Goal: Task Accomplishment & Management: Use online tool/utility

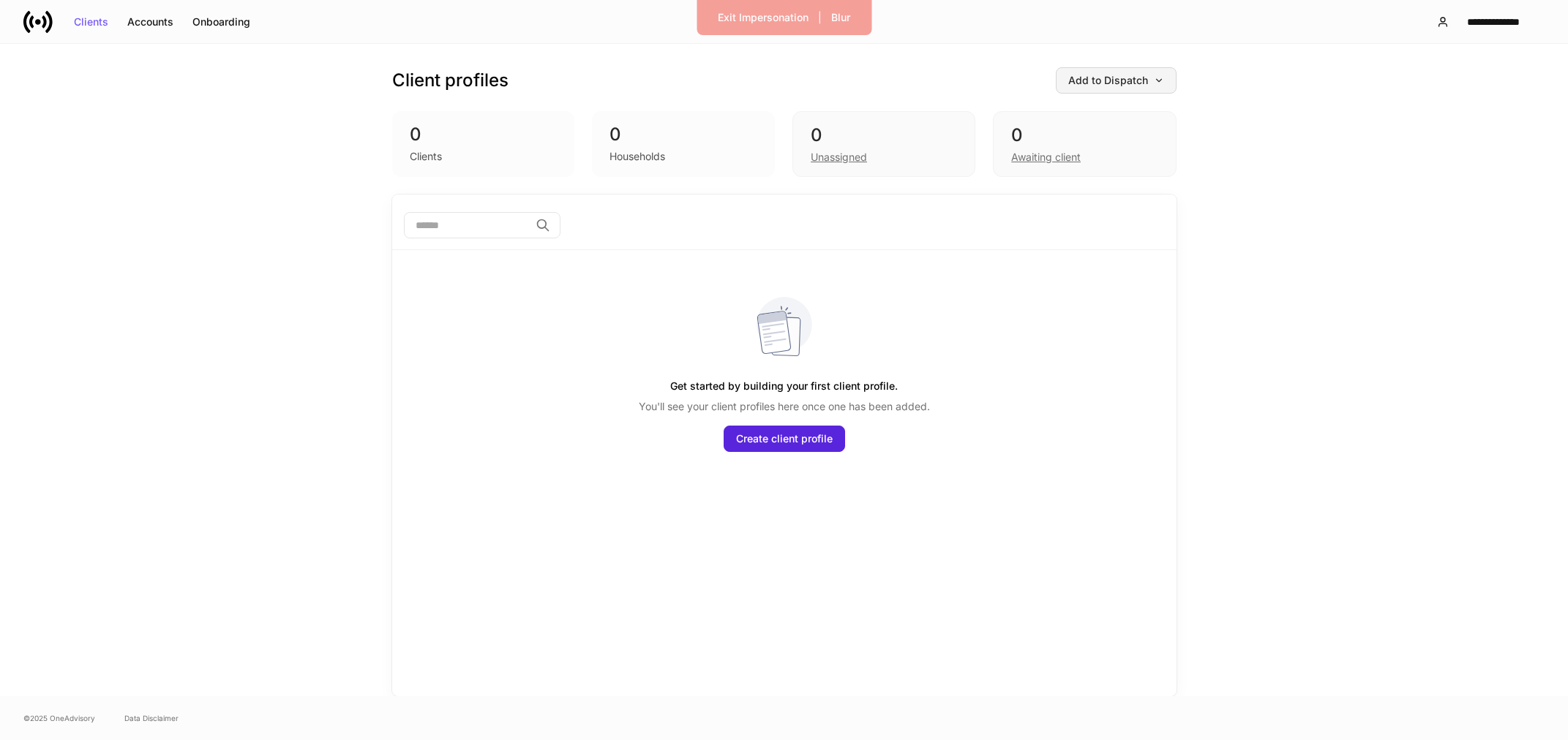
click at [1152, 78] on div "Add to Dispatch" at bounding box center [1116, 80] width 96 height 10
click at [1103, 231] on div "View uploaded accounts" at bounding box center [1092, 228] width 118 height 15
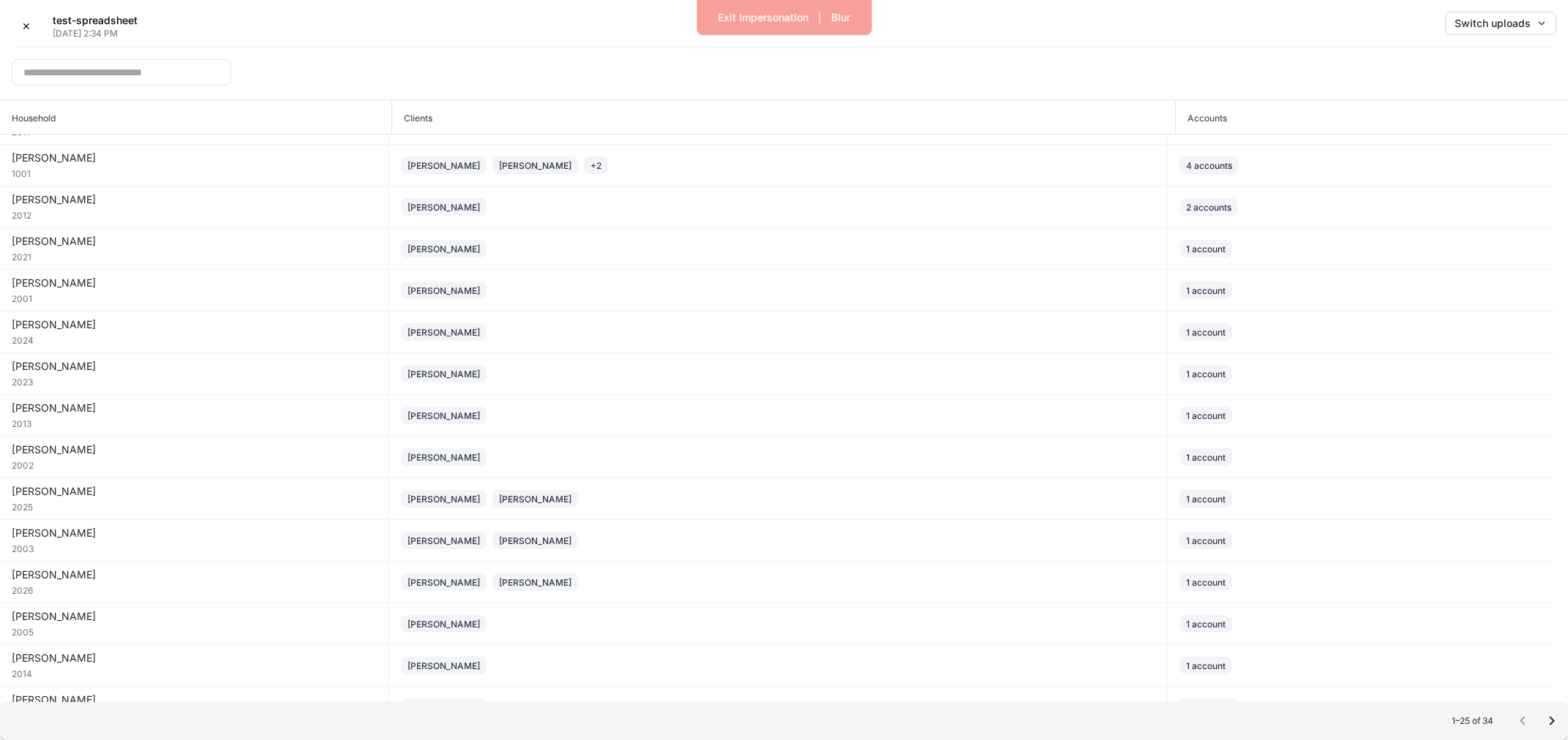
scroll to position [419, 0]
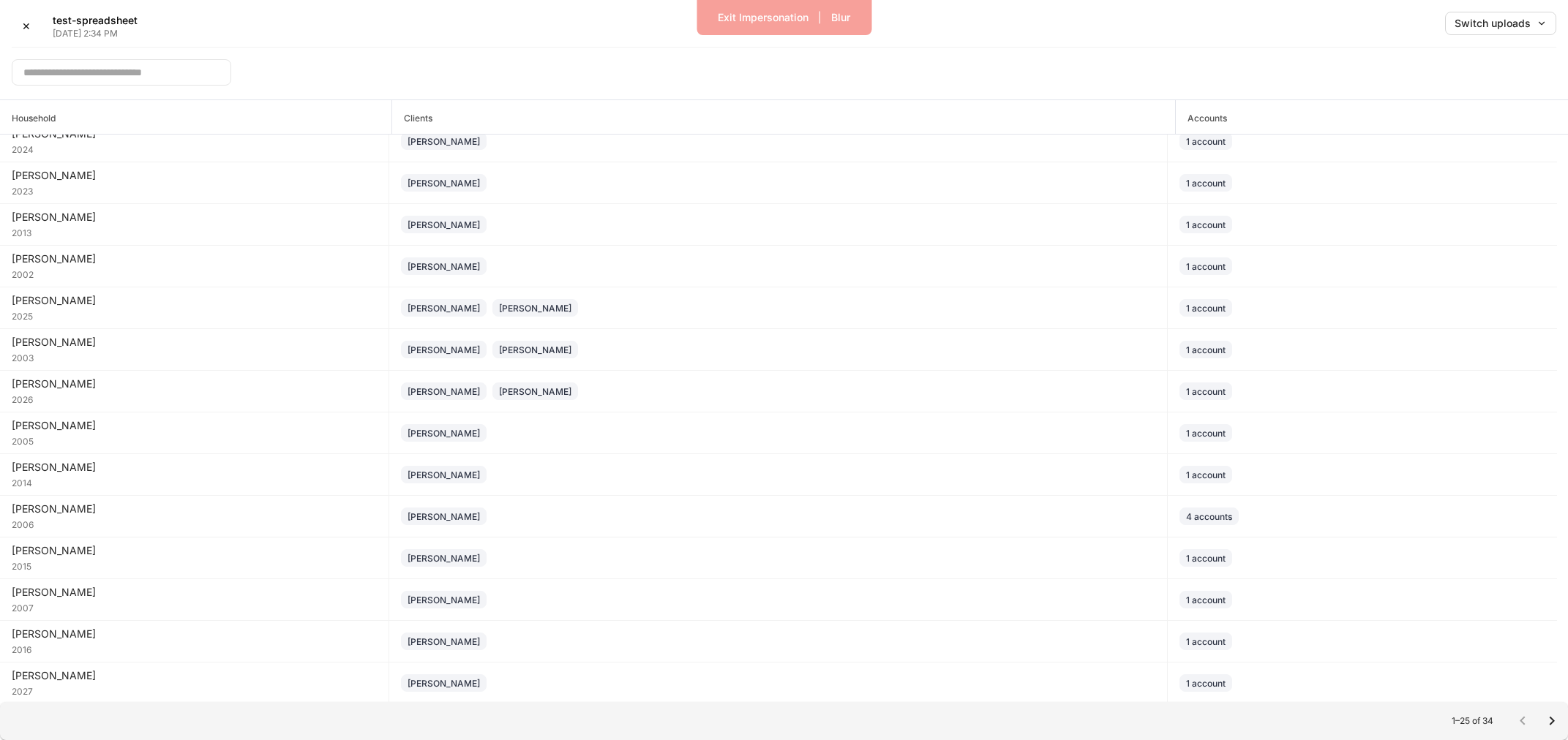
click at [1551, 722] on icon "Go to next page" at bounding box center [1552, 722] width 6 height 9
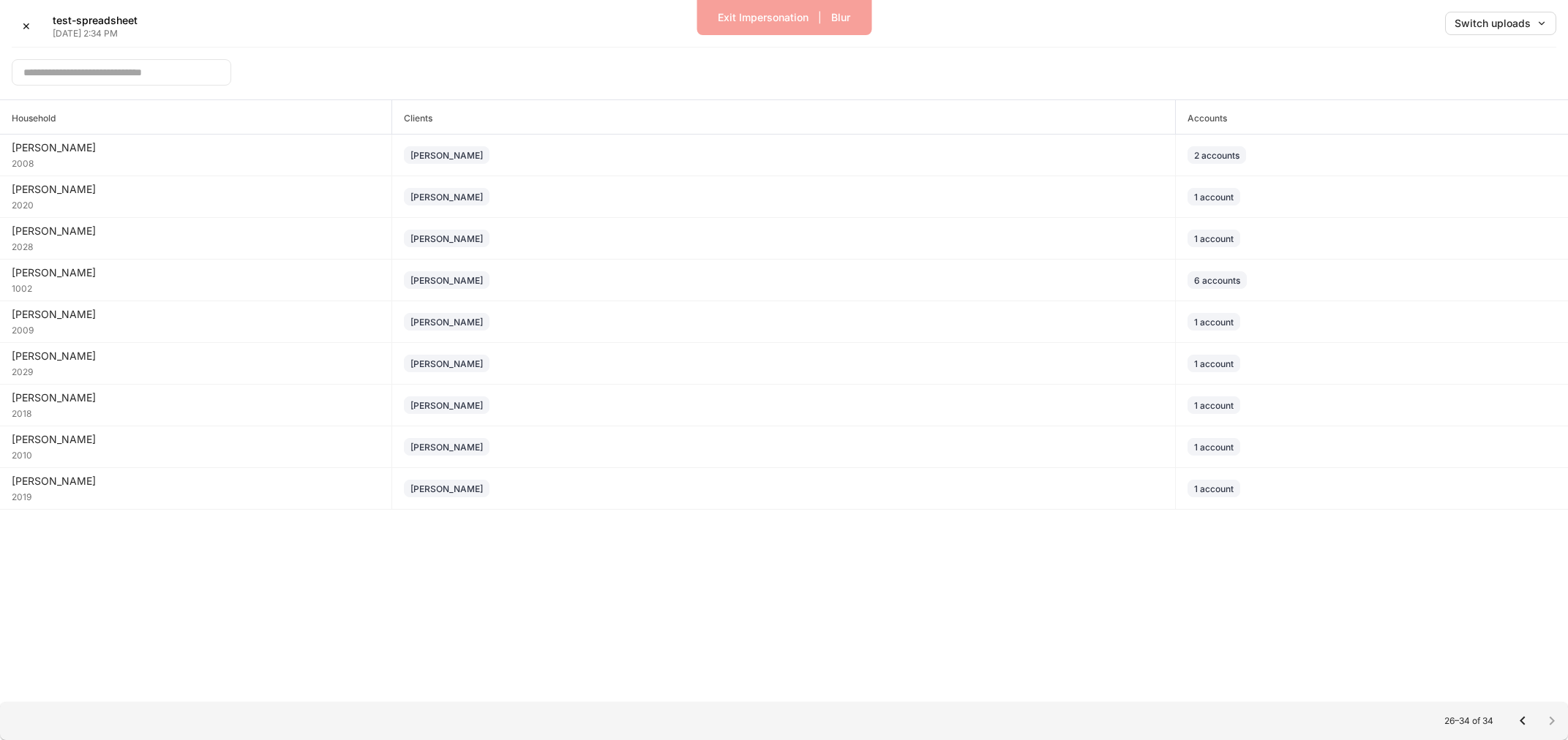
click at [1520, 721] on icon "Go to previous page" at bounding box center [1522, 722] width 6 height 9
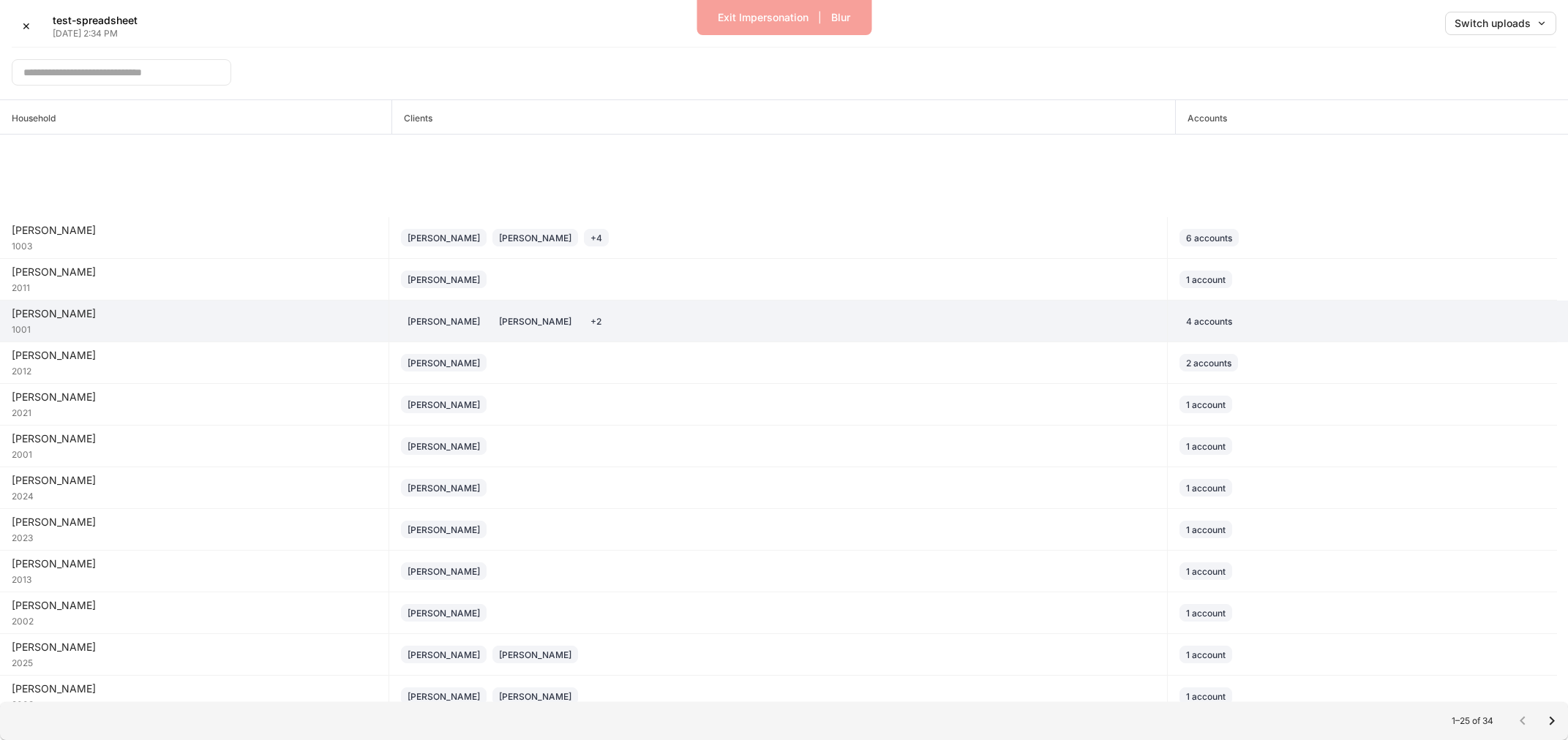
scroll to position [0, 0]
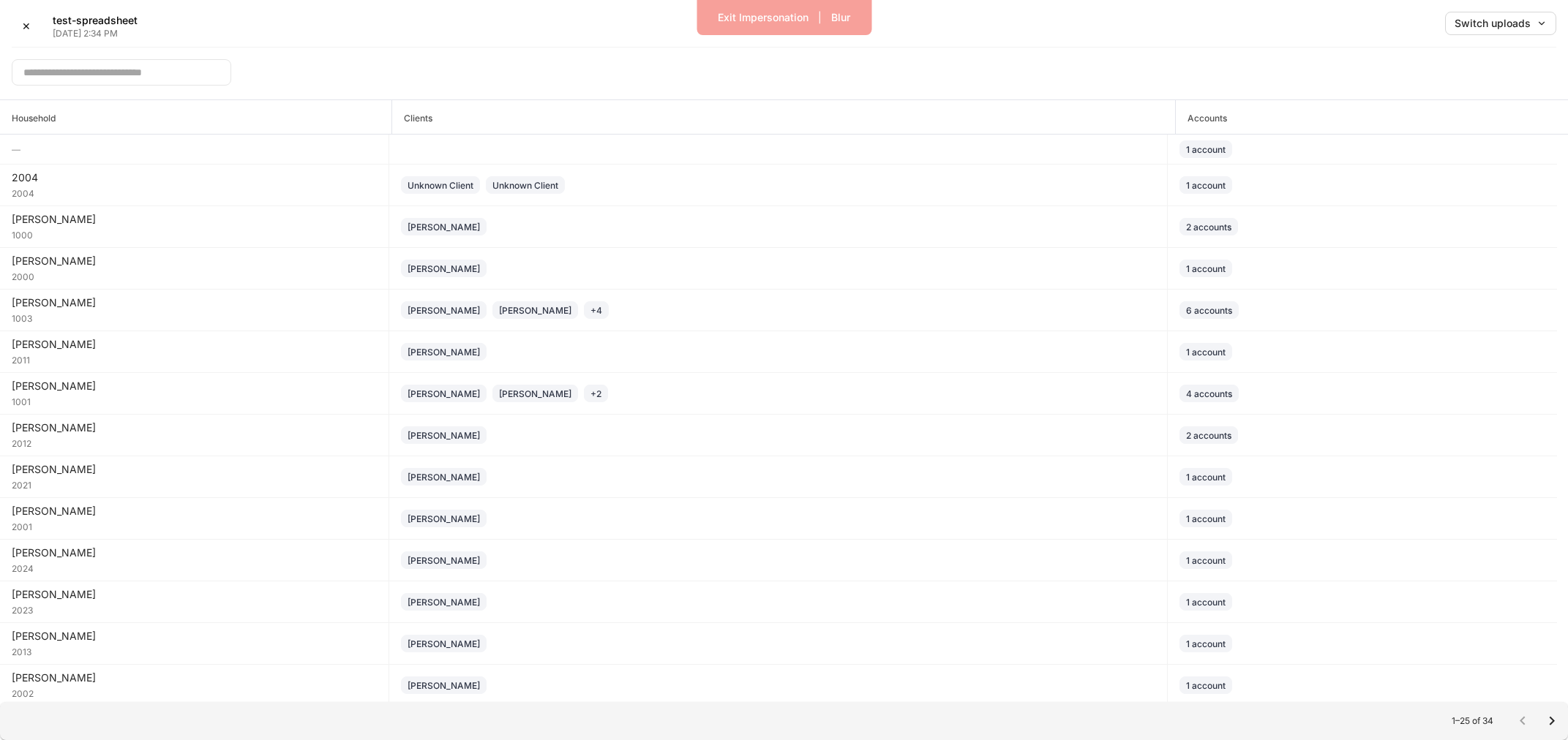
click at [106, 67] on input "text" at bounding box center [121, 72] width 219 height 27
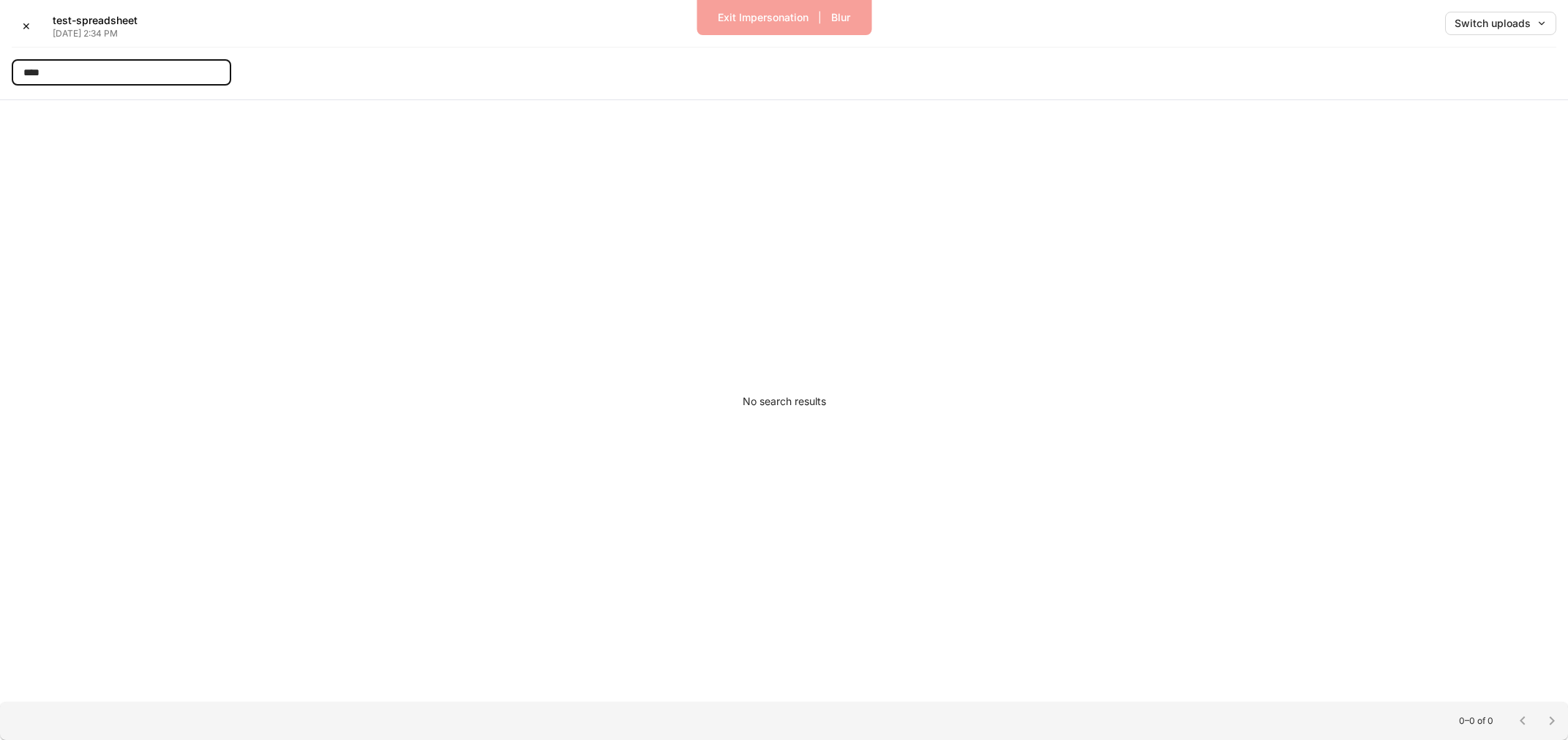
type input "****"
drag, startPoint x: 55, startPoint y: 72, endPoint x: -18, endPoint y: 70, distance: 73.0
click at [0, 70] on html "Exit Impersonation | Blur ✕ test-spreadsheet [DATE] 2:34 PM Switch uploads ****…" at bounding box center [784, 370] width 1568 height 740
type input "*"
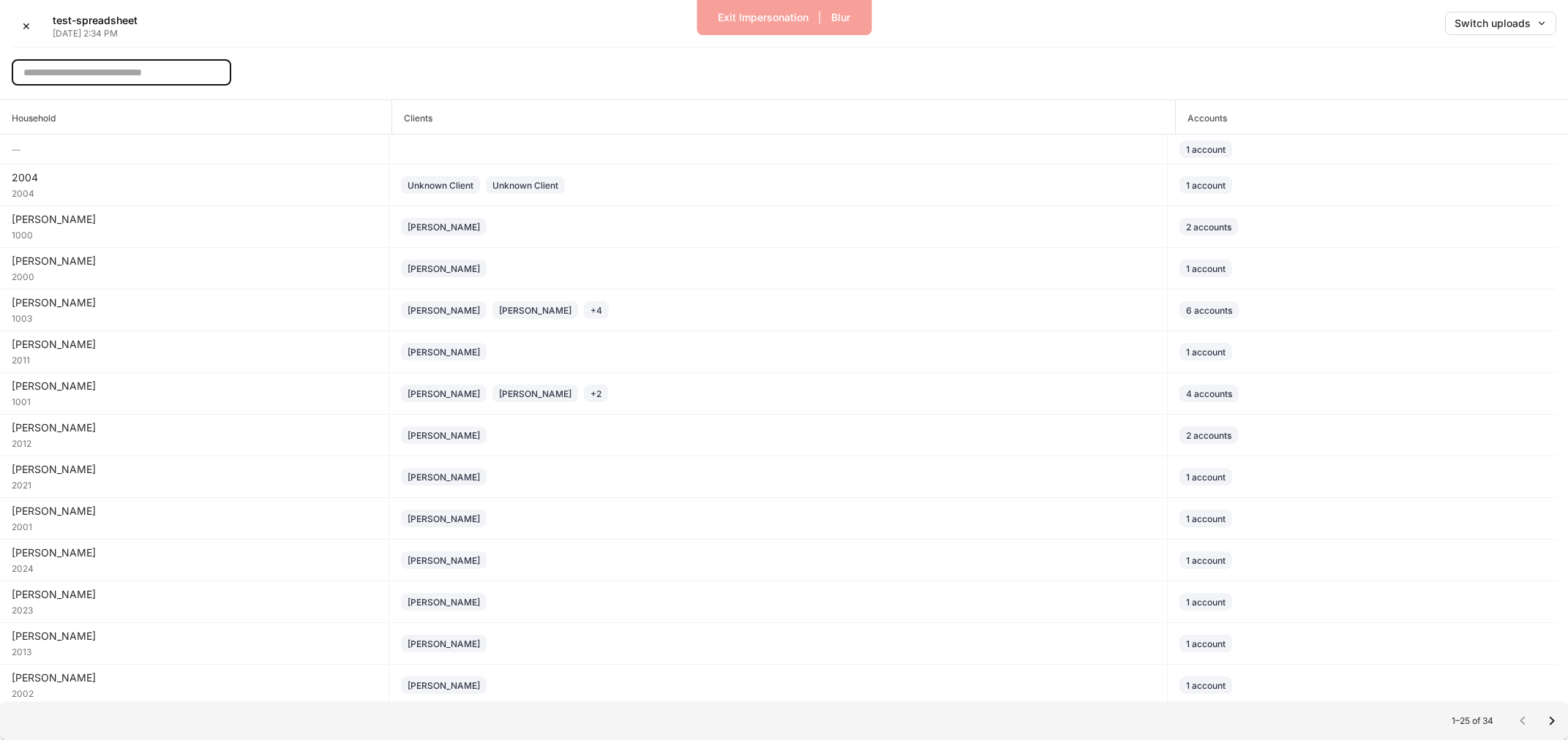
click at [172, 71] on input "text" at bounding box center [121, 72] width 219 height 27
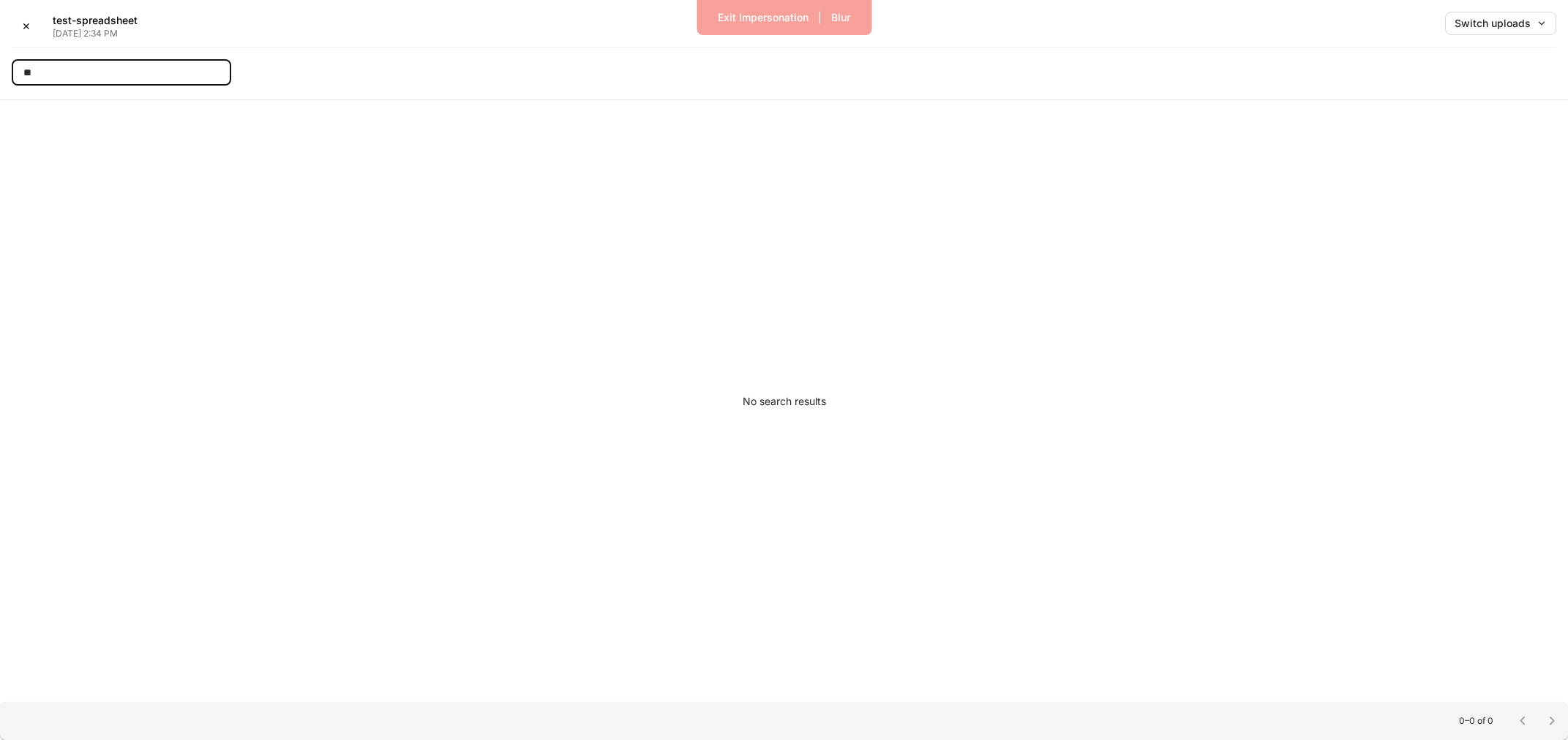
type input "*"
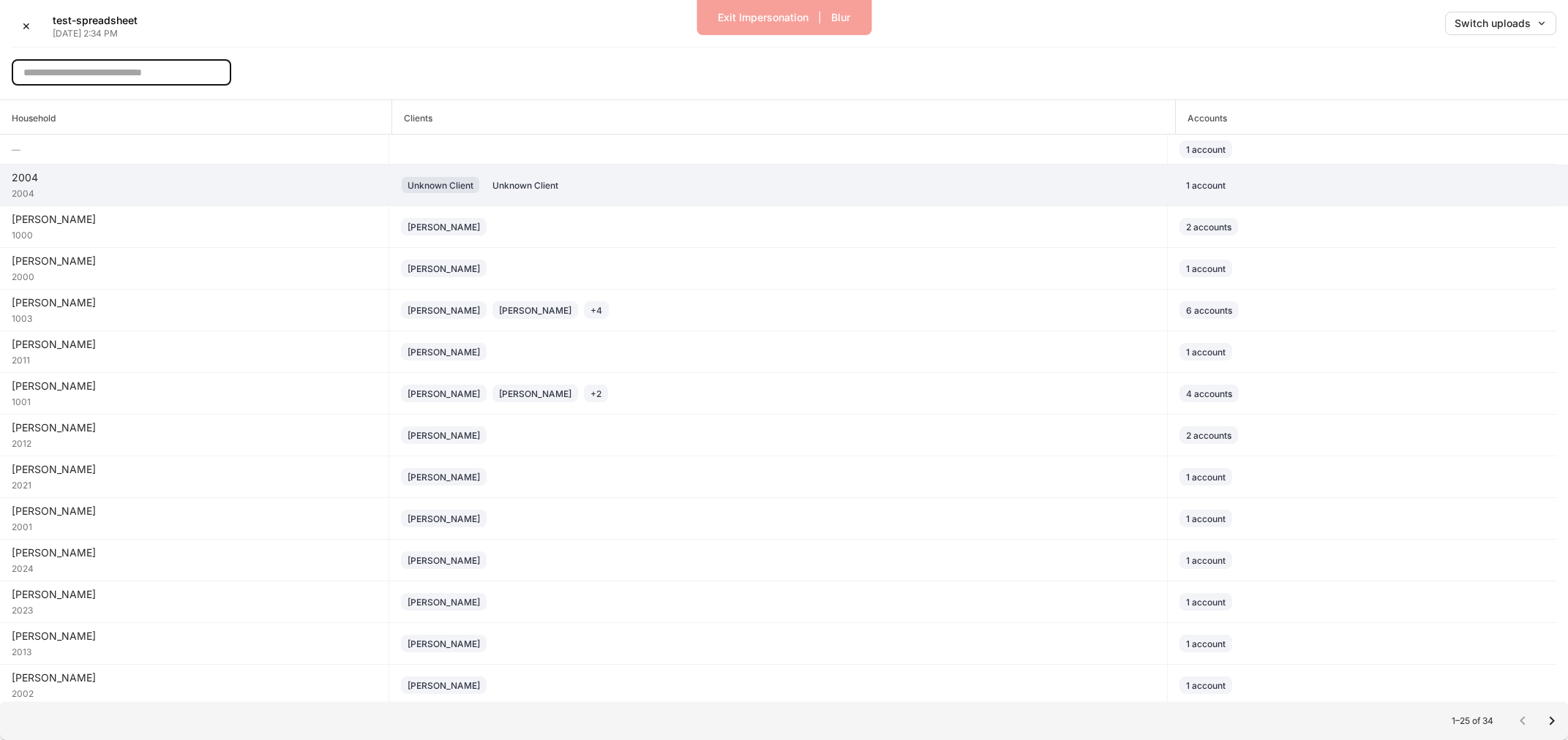
click at [444, 186] on div "Unknown Client" at bounding box center [440, 185] width 66 height 14
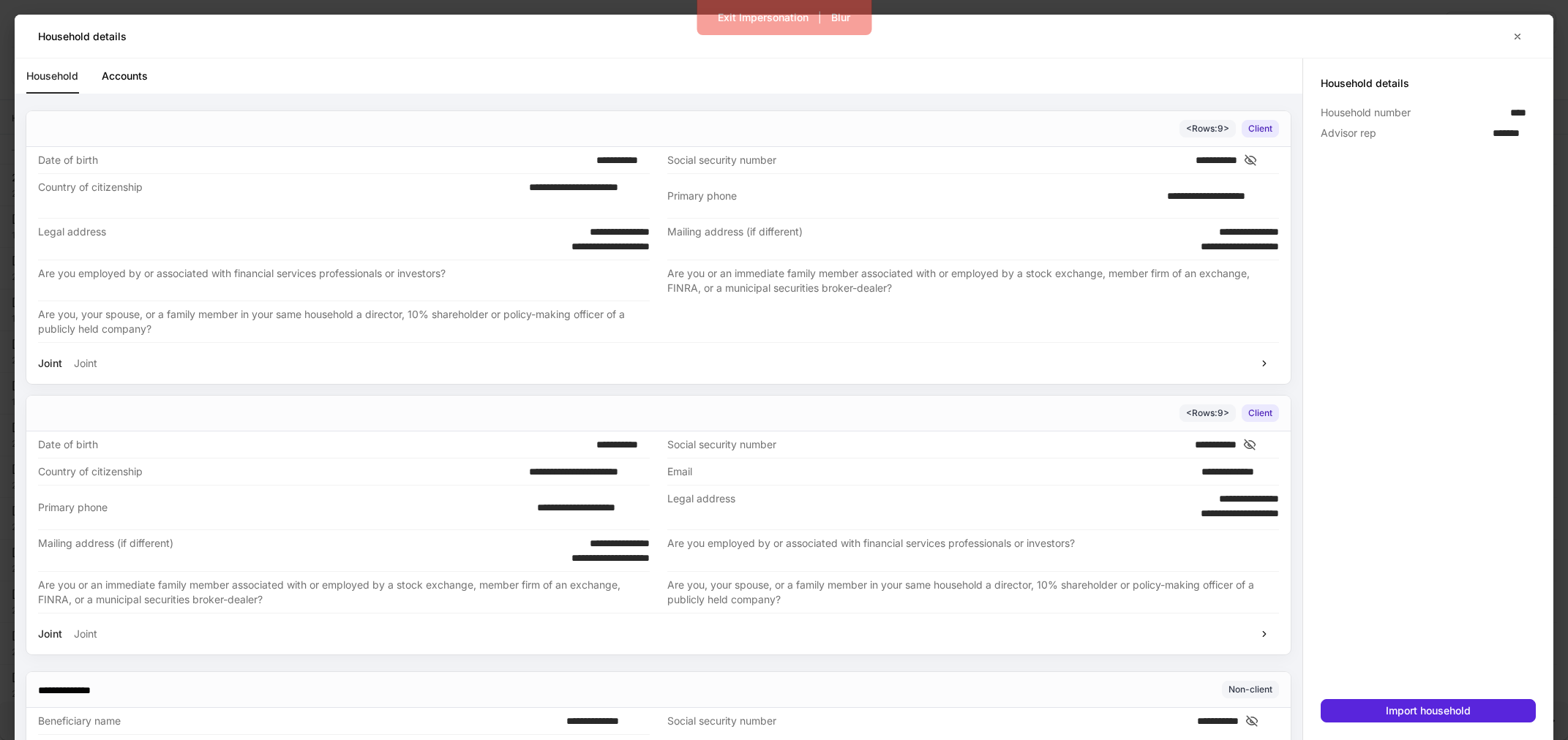
click at [114, 79] on link "Accounts" at bounding box center [125, 76] width 46 height 35
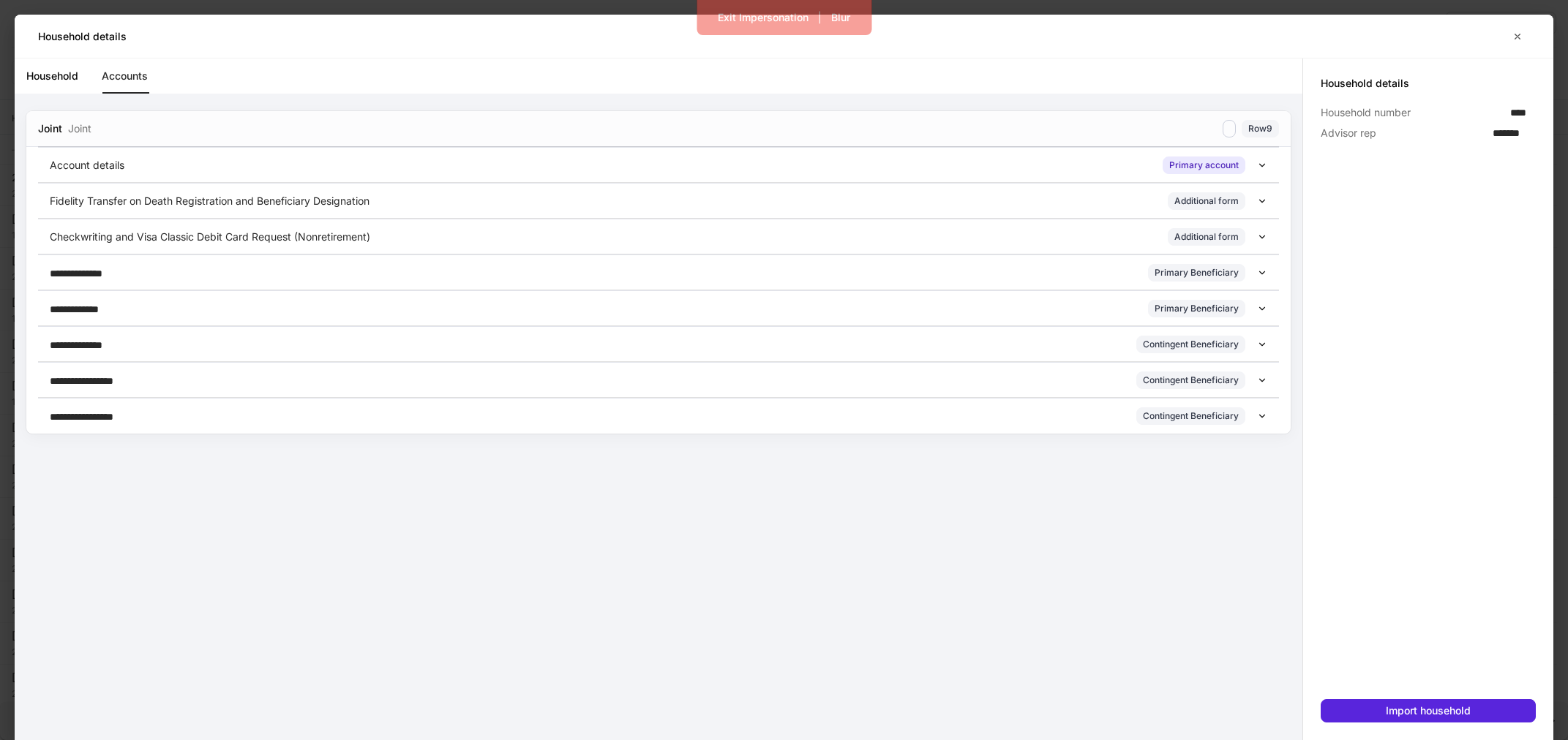
click at [183, 165] on div "Account details Primary account" at bounding box center [653, 165] width 1207 height 17
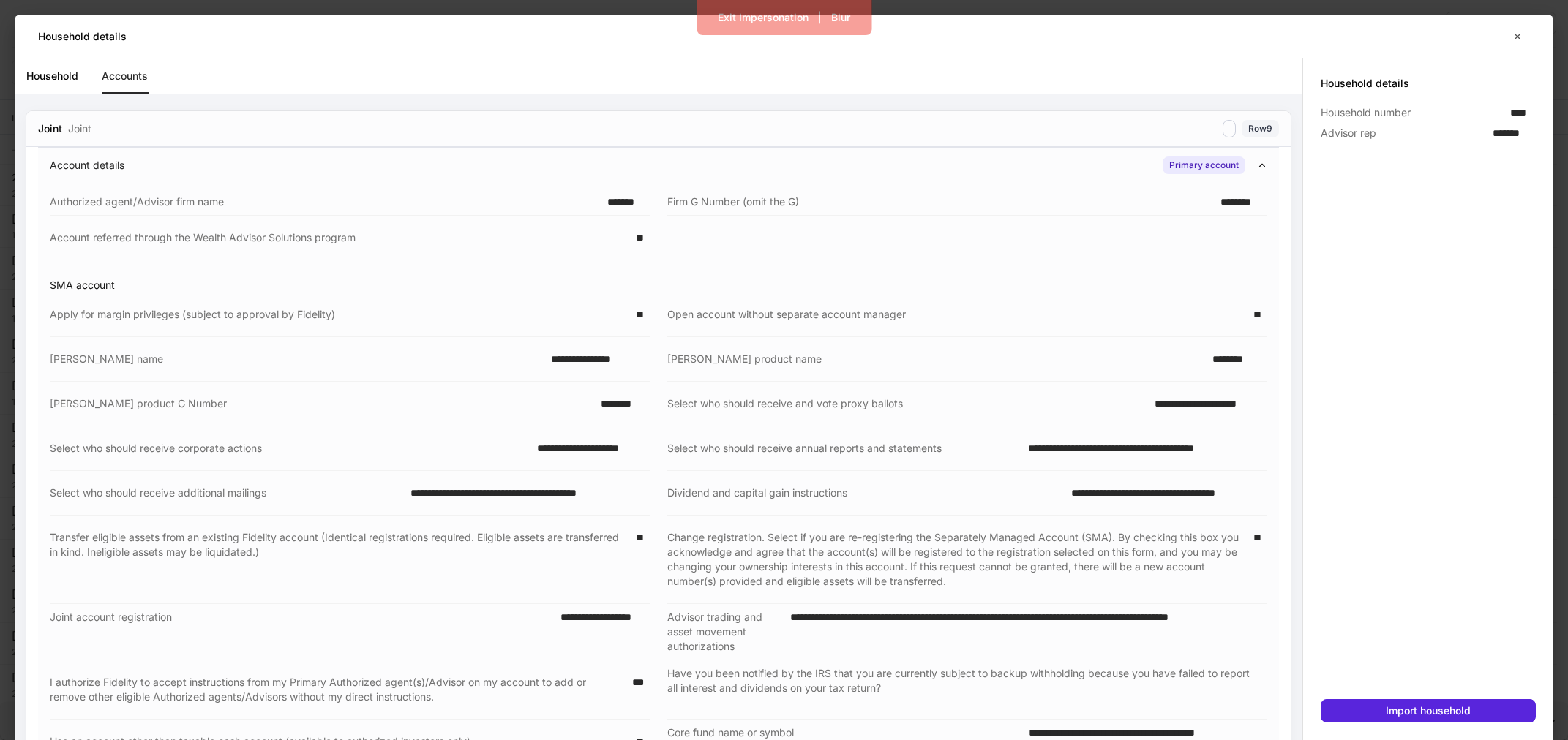
click at [183, 165] on div "Account details Primary account" at bounding box center [653, 165] width 1207 height 17
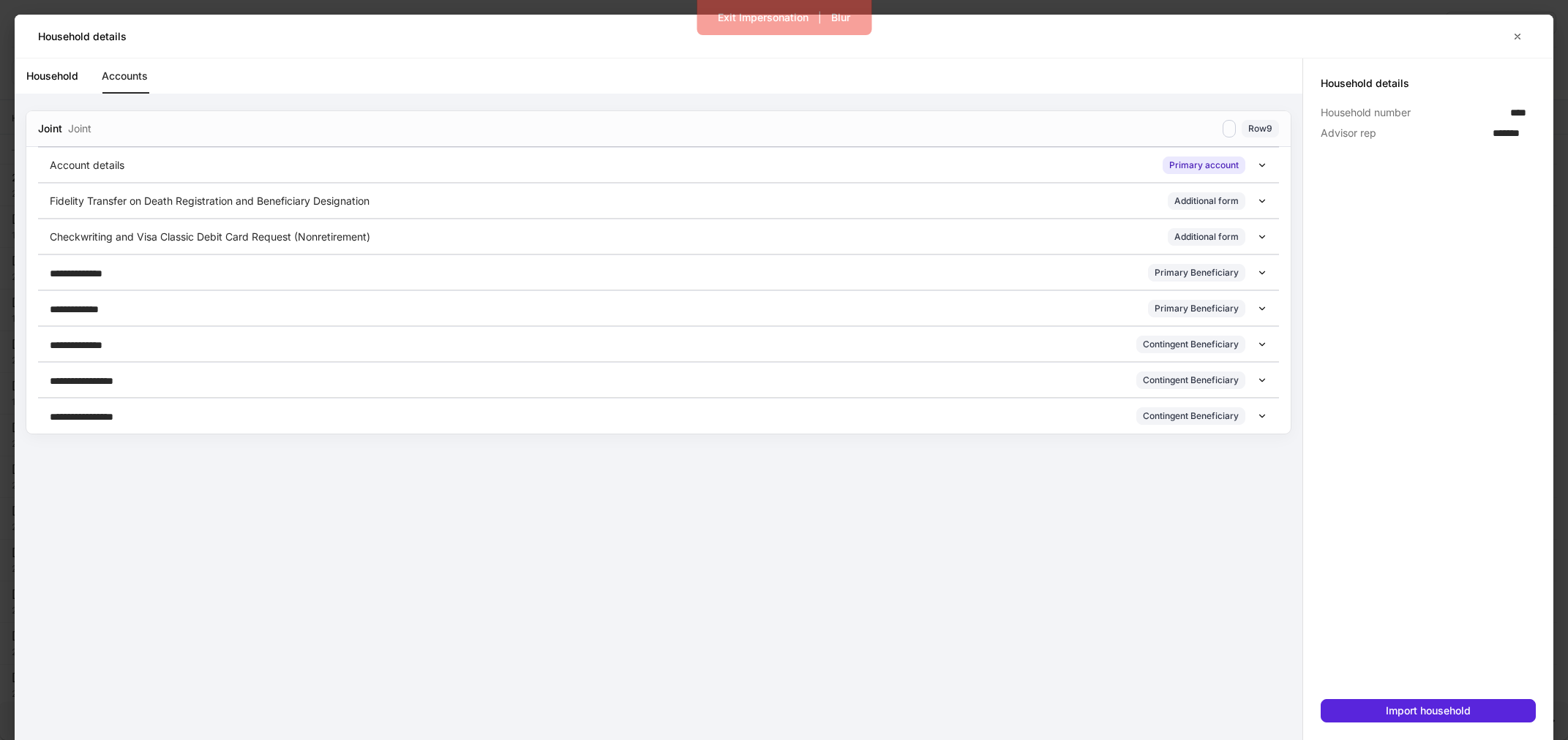
click at [51, 89] on link "Household" at bounding box center [52, 76] width 52 height 35
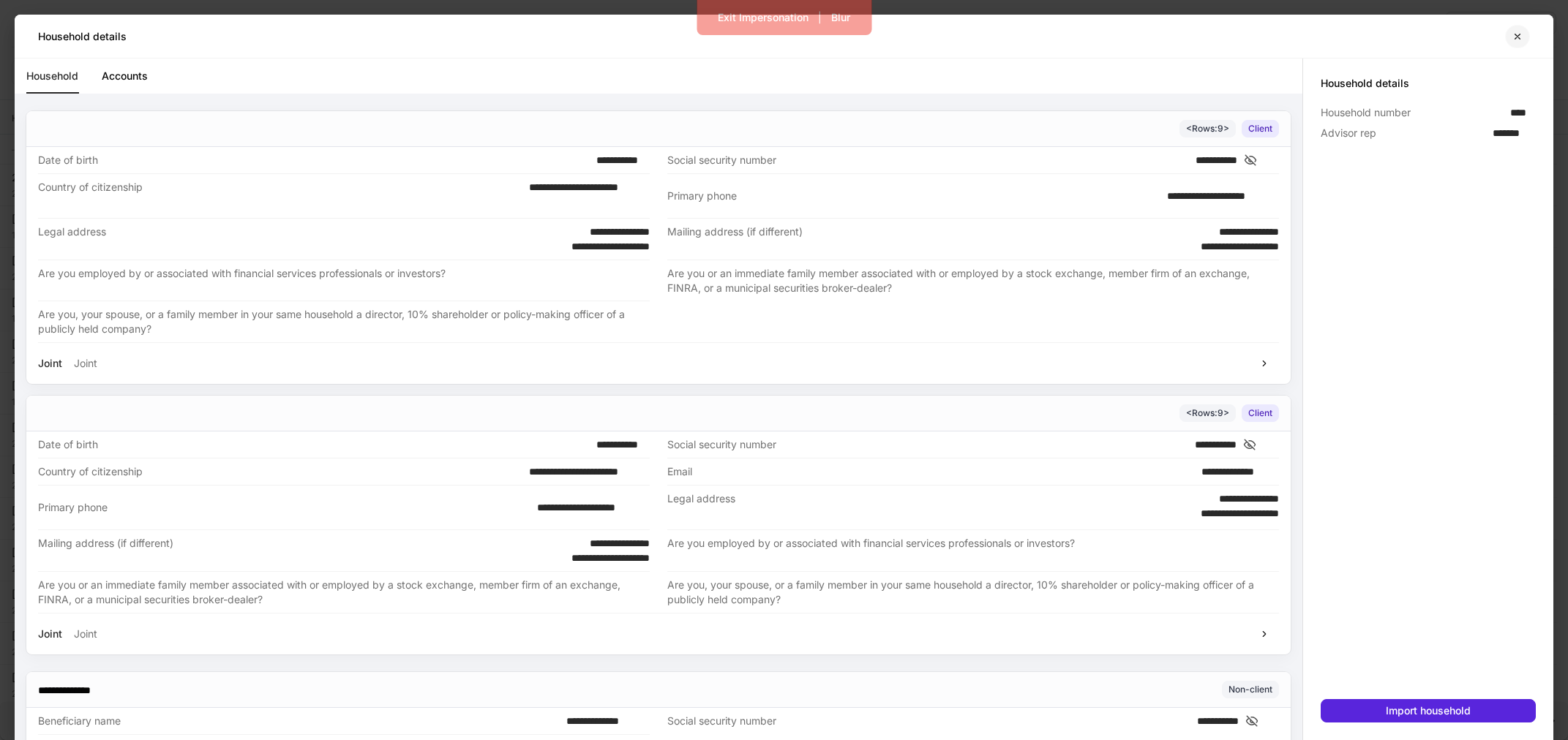
click at [1518, 34] on icon "button" at bounding box center [1517, 37] width 12 height 12
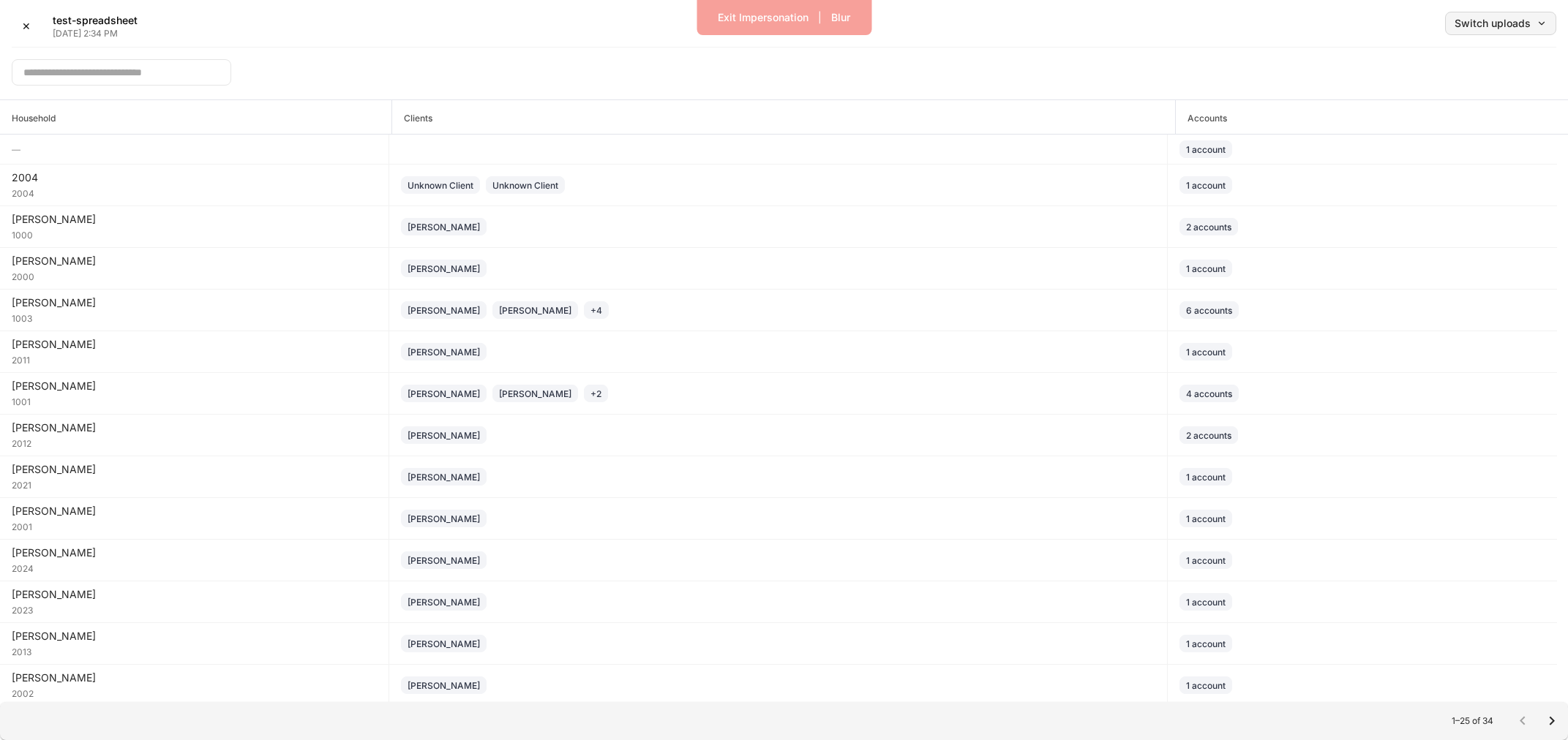
click at [1469, 23] on div "Switch uploads" at bounding box center [1500, 23] width 93 height 10
click at [1470, 93] on li "[DATE]" at bounding box center [1468, 89] width 175 height 27
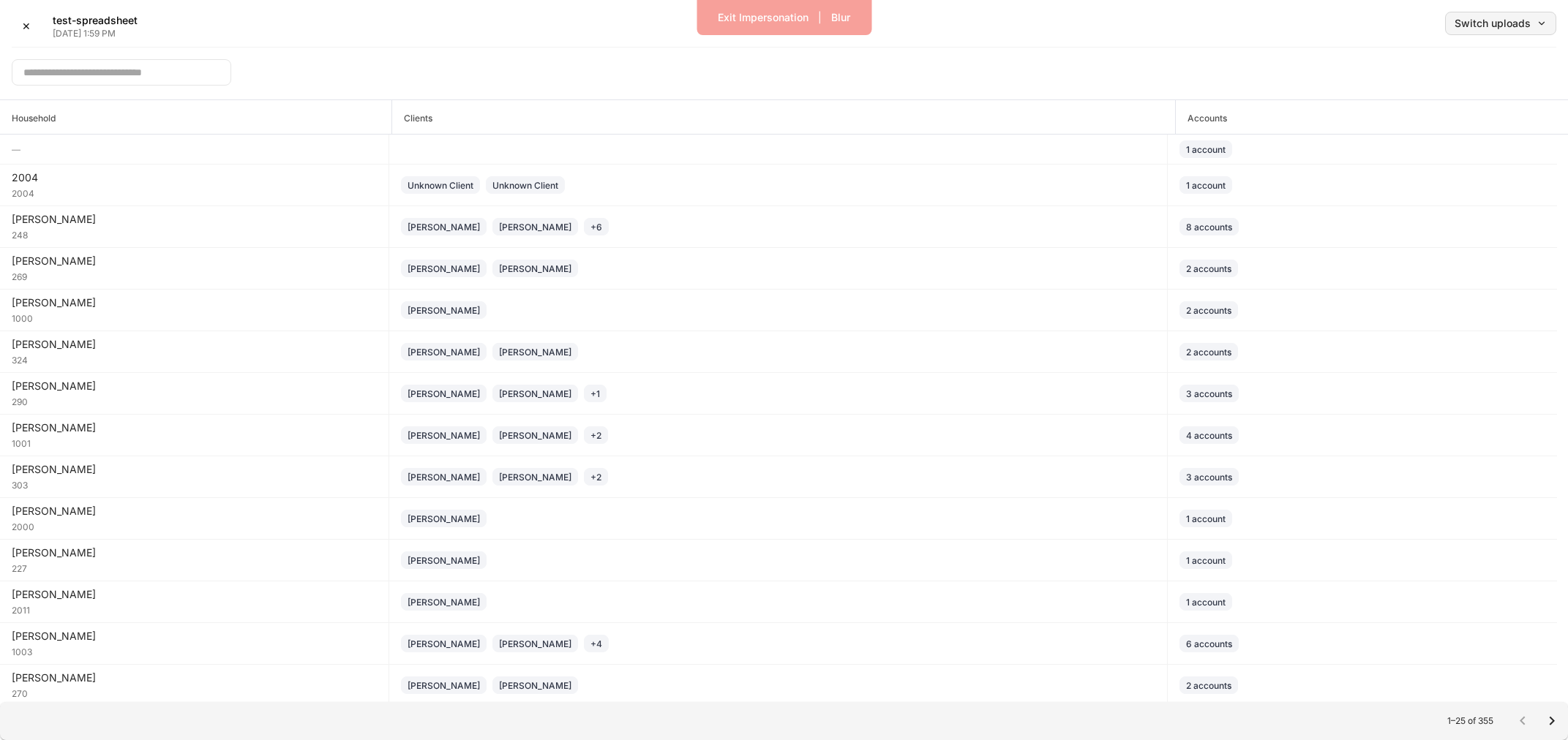
click at [1490, 28] on div "Switch uploads" at bounding box center [1500, 23] width 93 height 10
click at [1478, 59] on li "[DATE]" at bounding box center [1468, 62] width 175 height 27
